Goal: Task Accomplishment & Management: Manage account settings

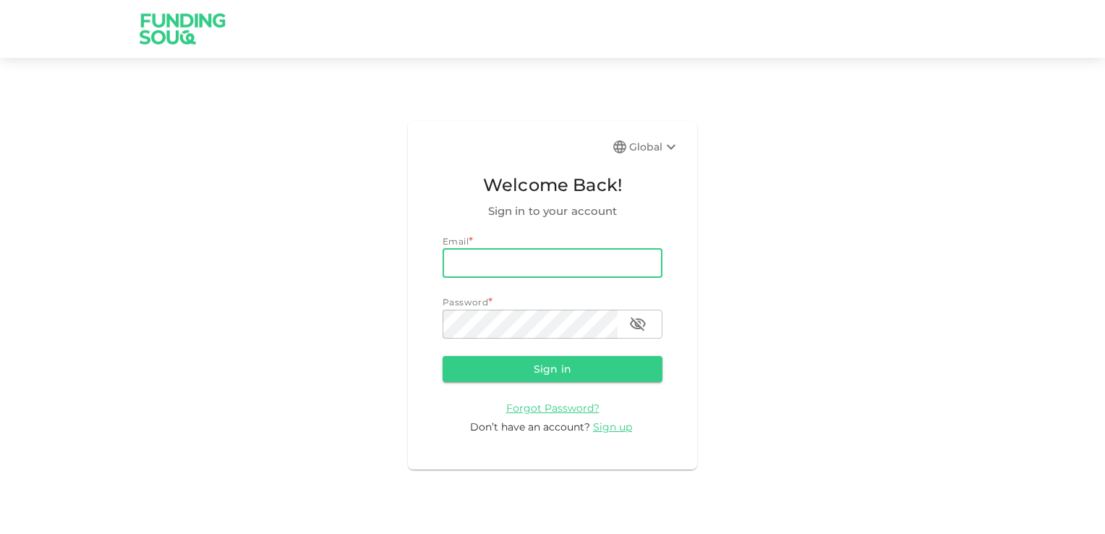
click at [495, 267] on input "email" at bounding box center [553, 263] width 220 height 29
type input "[EMAIL_ADDRESS][DOMAIN_NAME]"
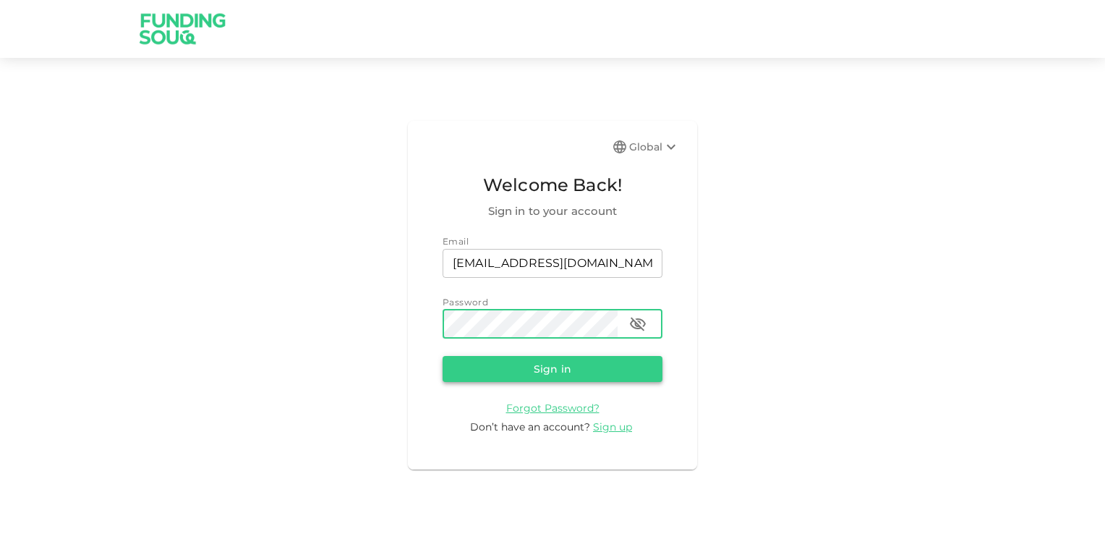
click at [556, 365] on button "Sign in" at bounding box center [553, 369] width 220 height 26
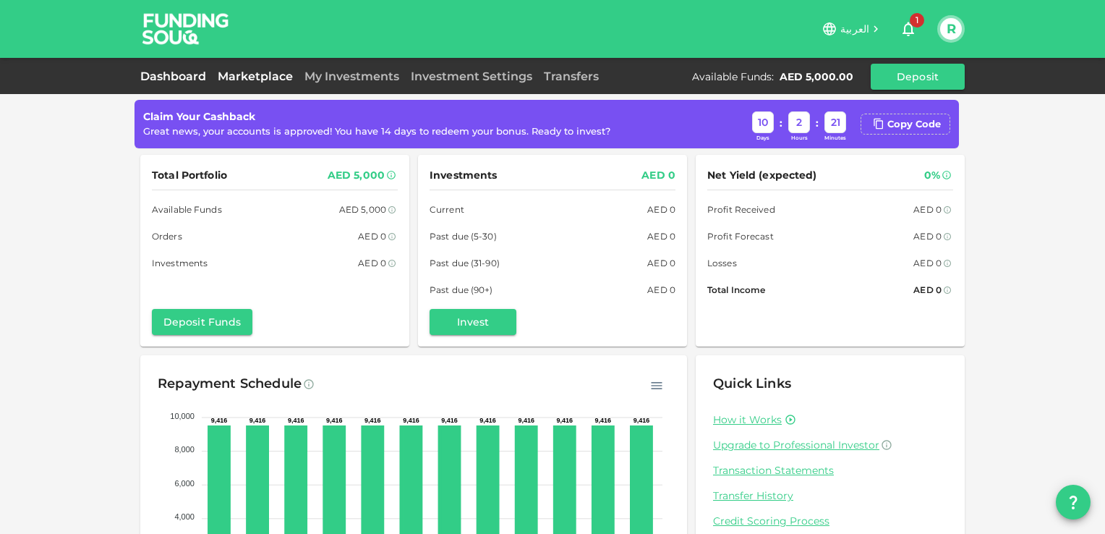
click at [261, 71] on link "Marketplace" at bounding box center [255, 76] width 87 height 14
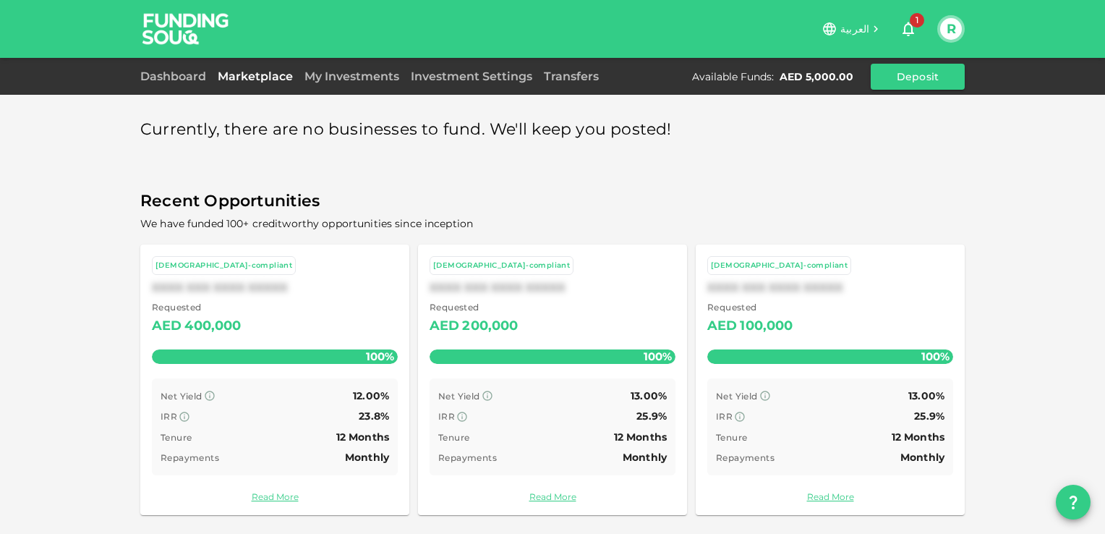
click at [917, 27] on button "1" at bounding box center [908, 28] width 29 height 29
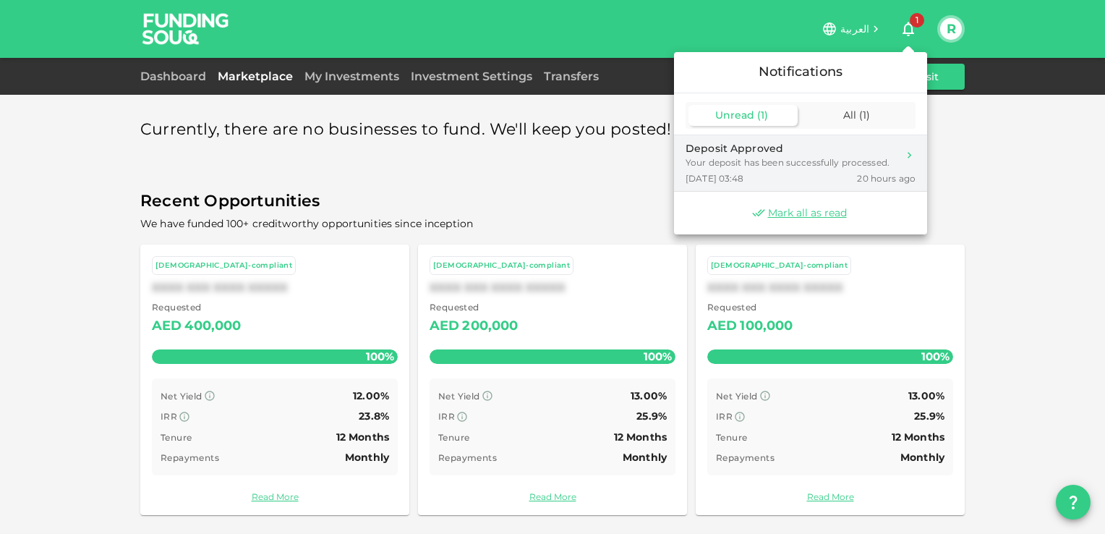
click at [720, 163] on div "Your deposit has been successfully processed." at bounding box center [788, 162] width 204 height 13
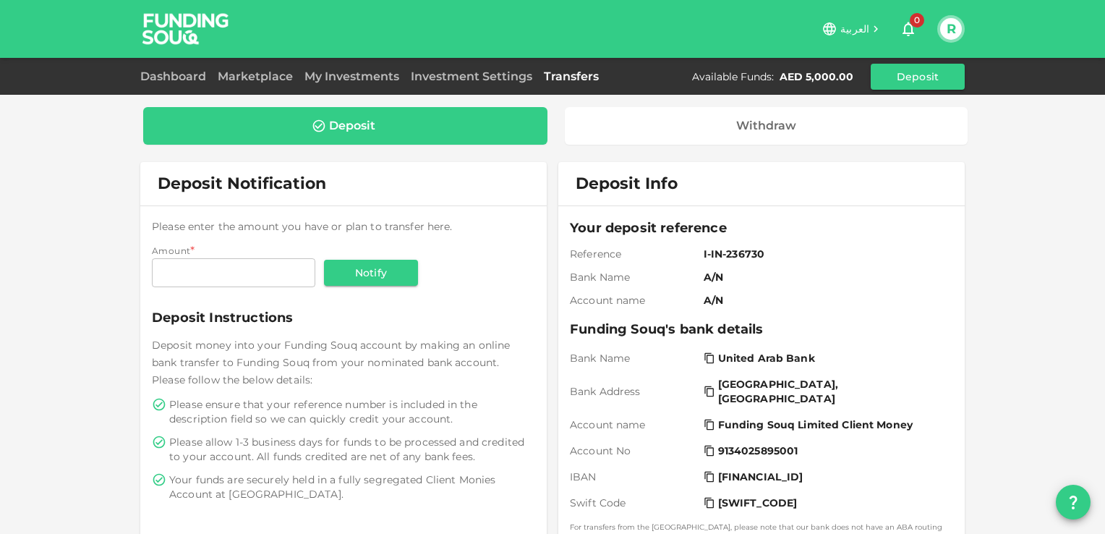
scroll to position [304, 0]
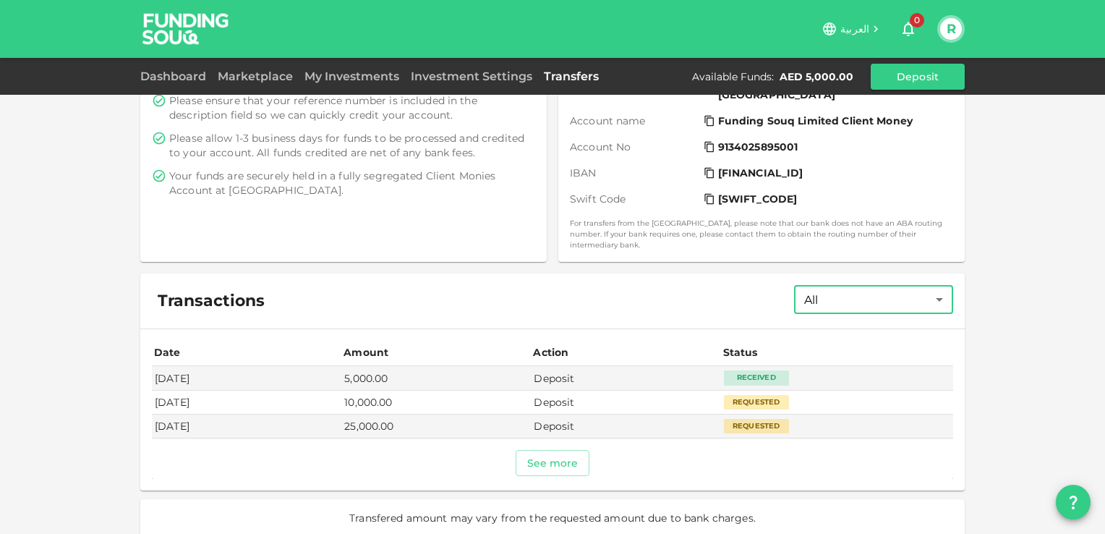
click at [931, 282] on body "العربية 0 R Dashboard Marketplace My Investments Investment Settings Transfers …" at bounding box center [552, 267] width 1105 height 534
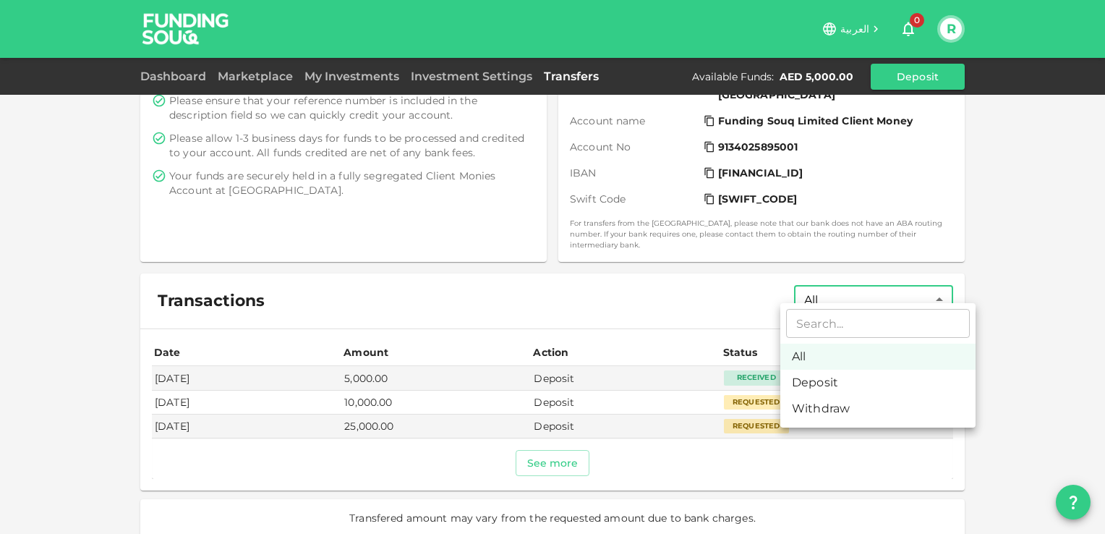
click at [1033, 352] on div at bounding box center [552, 267] width 1105 height 534
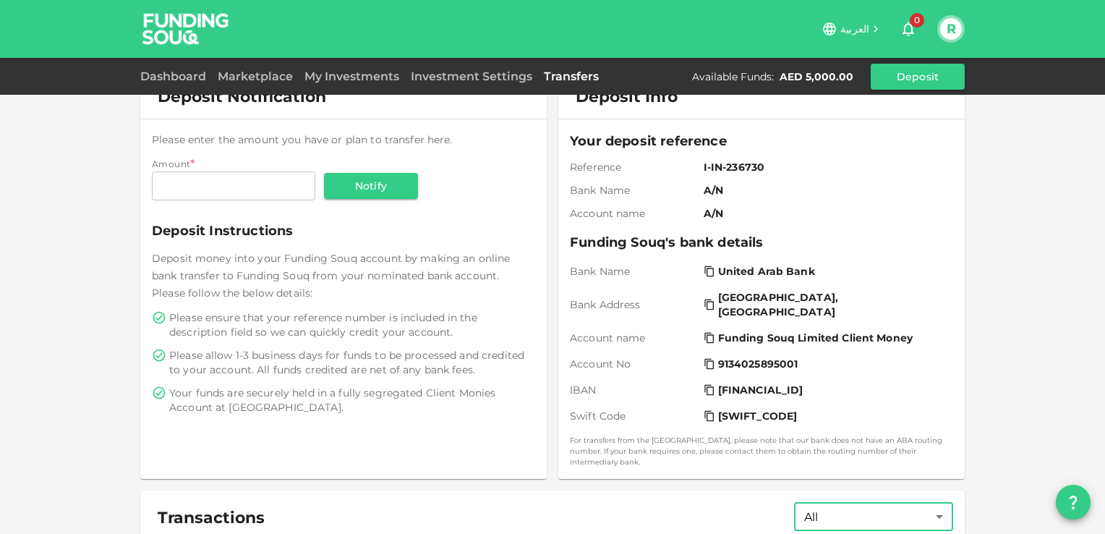
scroll to position [0, 0]
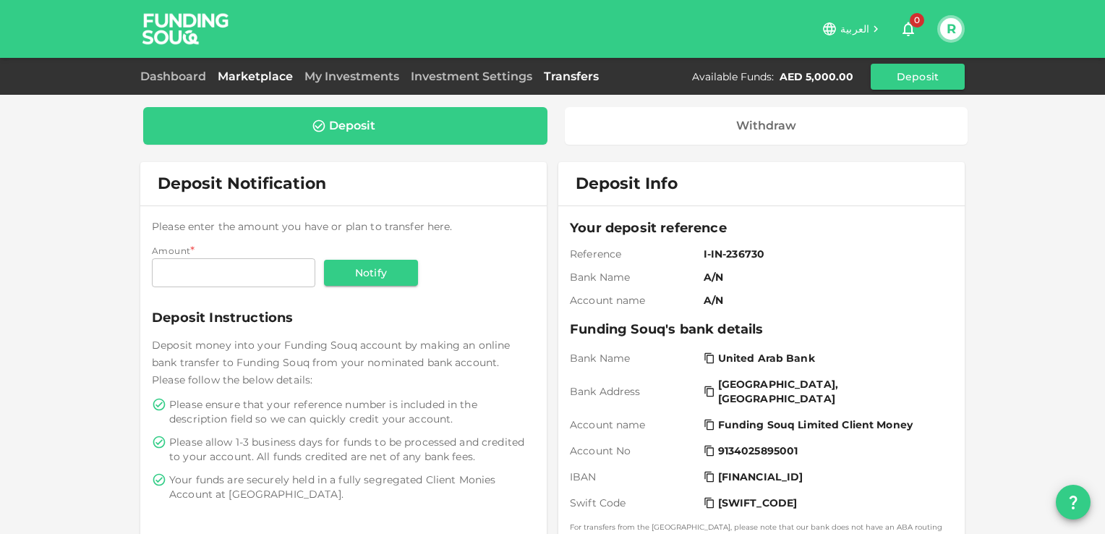
click at [258, 72] on link "Marketplace" at bounding box center [255, 76] width 87 height 14
